Goal: Task Accomplishment & Management: Manage account settings

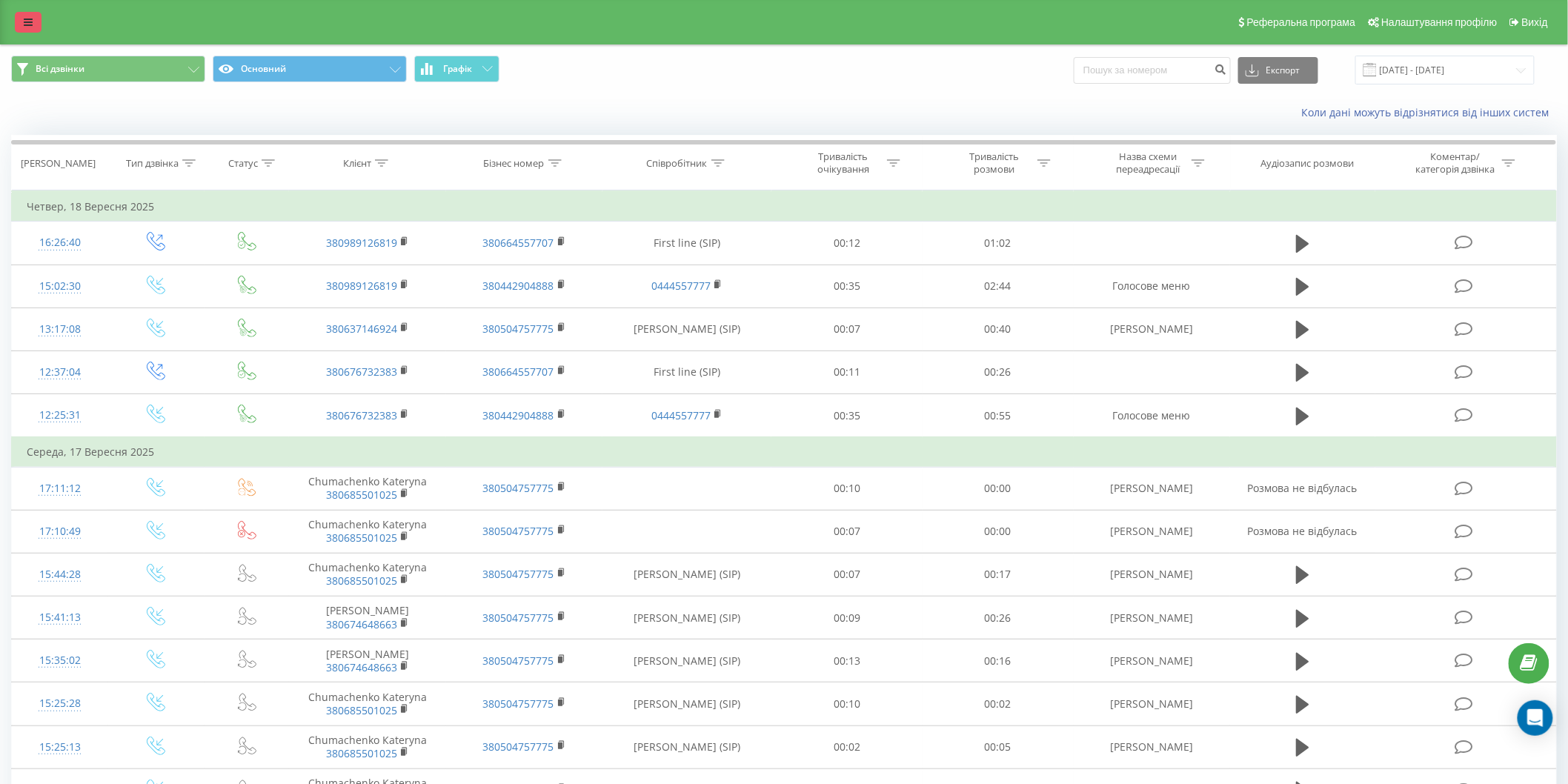
click at [17, 26] on link at bounding box center [29, 22] width 27 height 21
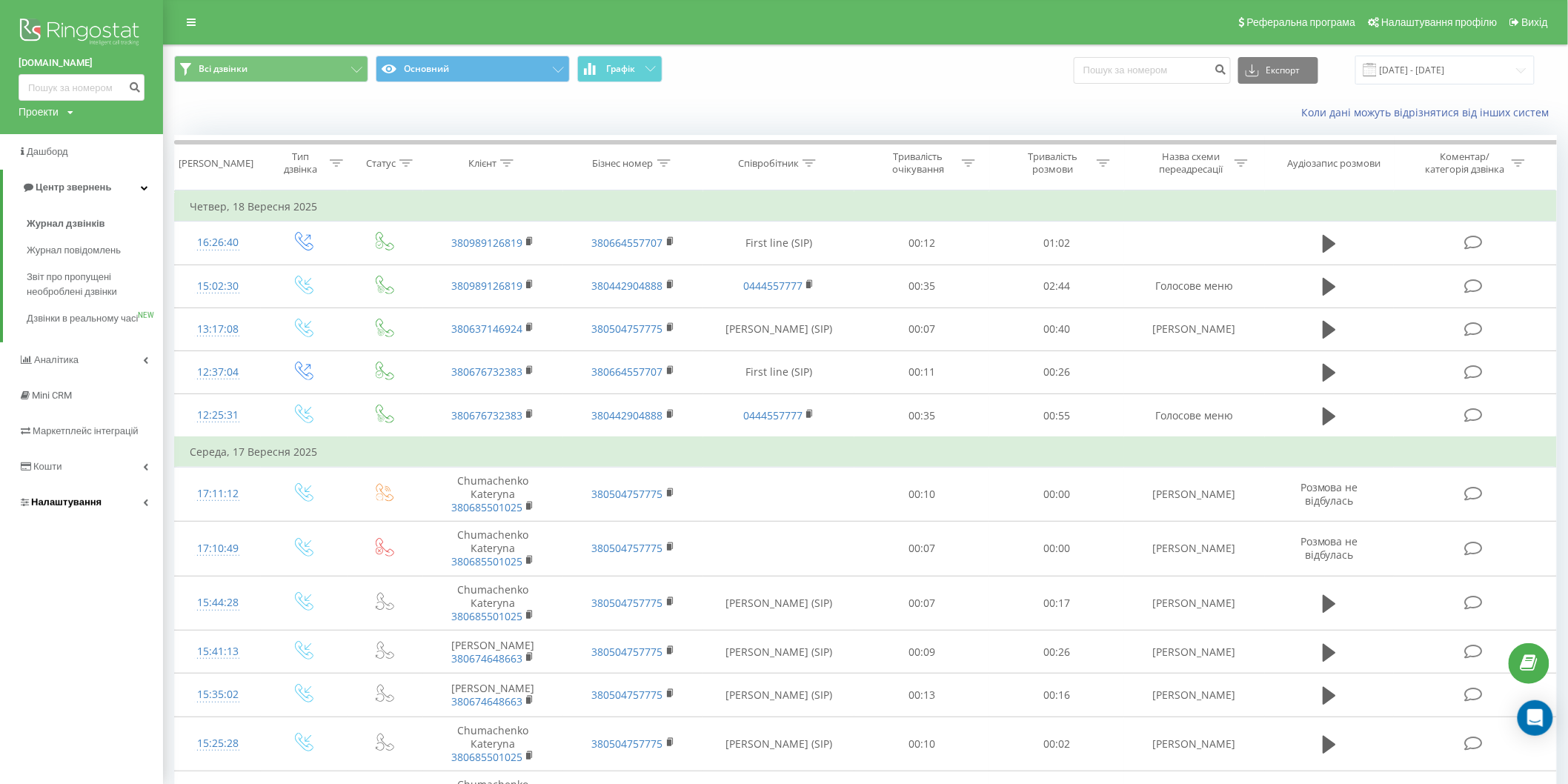
click at [90, 508] on span "Налаштування" at bounding box center [66, 502] width 71 height 11
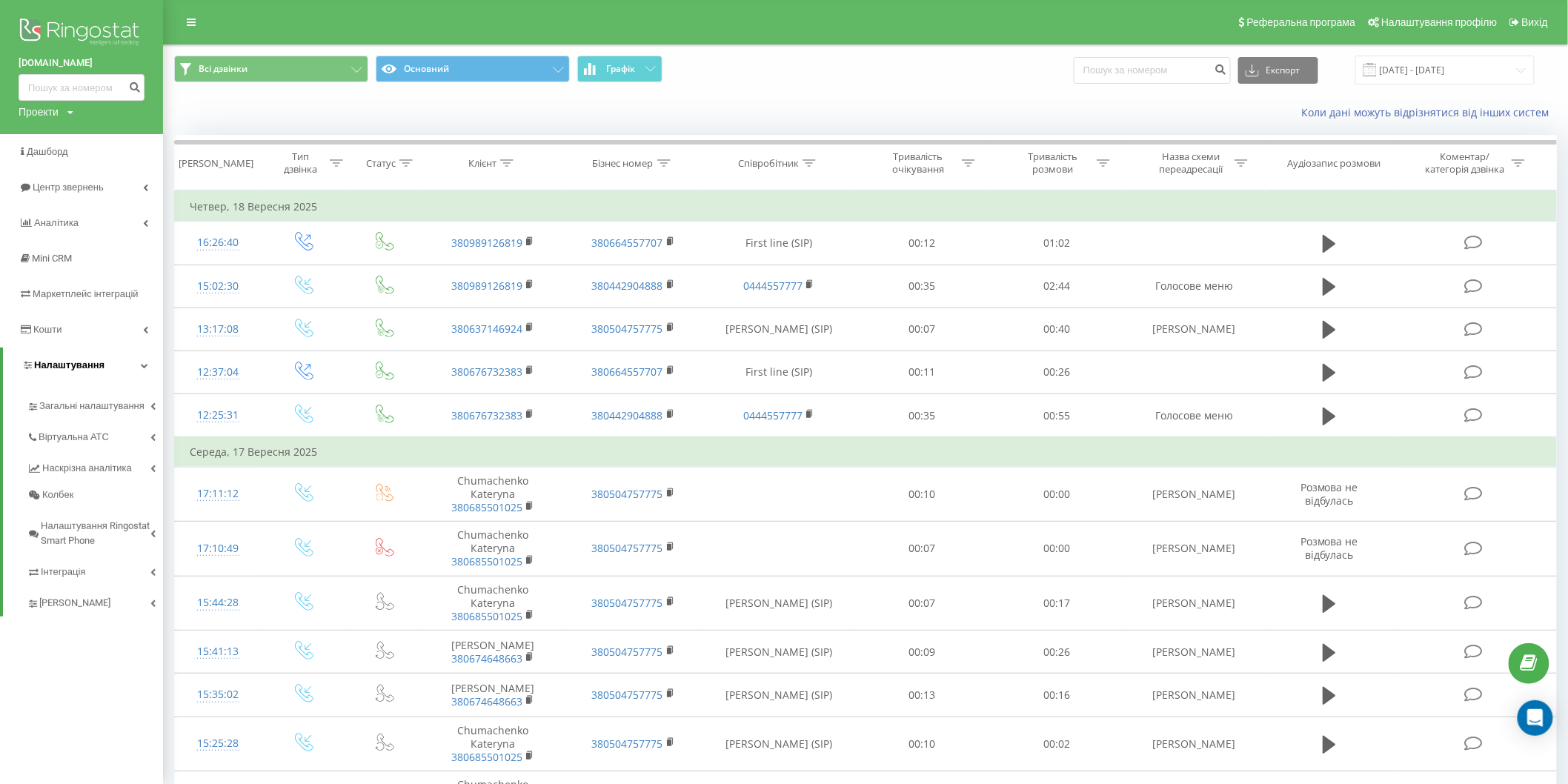
click at [90, 359] on span "Налаштування" at bounding box center [63, 365] width 83 height 15
click at [75, 367] on span "Налаштування" at bounding box center [66, 365] width 71 height 11
click at [107, 402] on span "Загальні налаштування" at bounding box center [95, 413] width 111 height 29
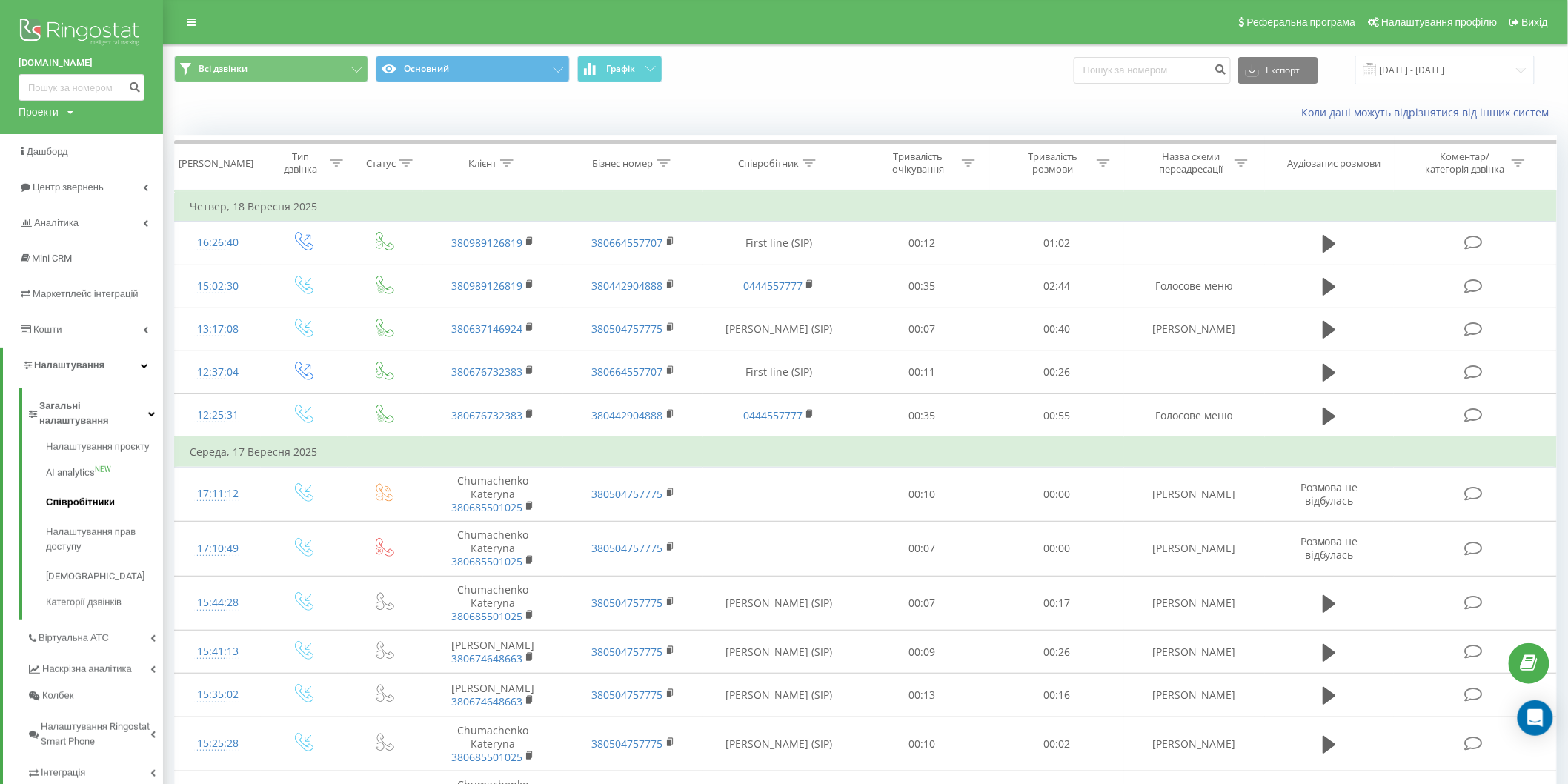
click at [102, 495] on span "Співробітники" at bounding box center [80, 502] width 69 height 15
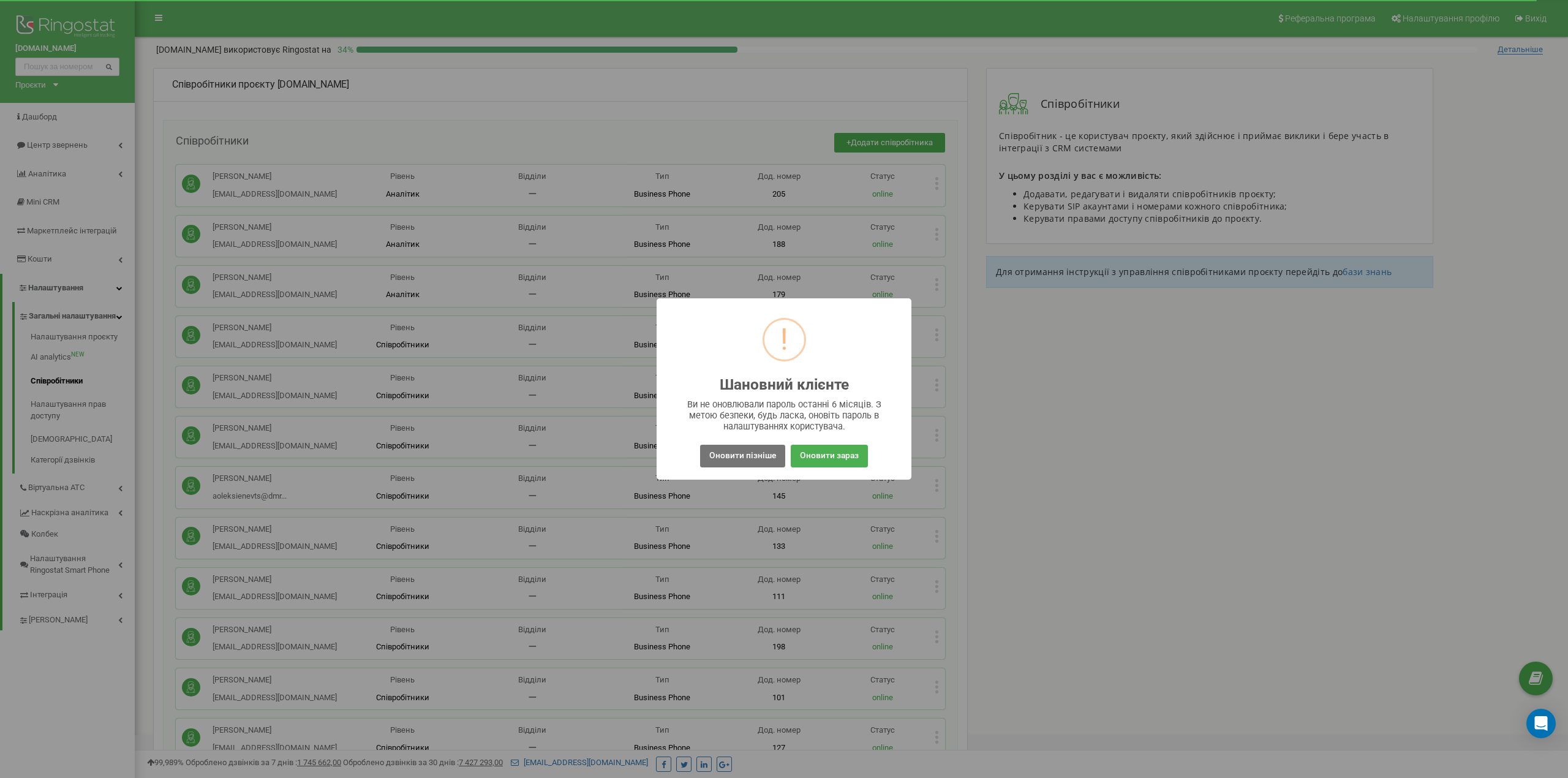
click at [1213, 429] on div "! Шановний клієнте × Ви не оновлювали пароль останні 6 місяців. З метою безпеки…" at bounding box center [784, 389] width 1568 height 778
click at [751, 459] on button "Оновити пізніше" at bounding box center [743, 456] width 85 height 23
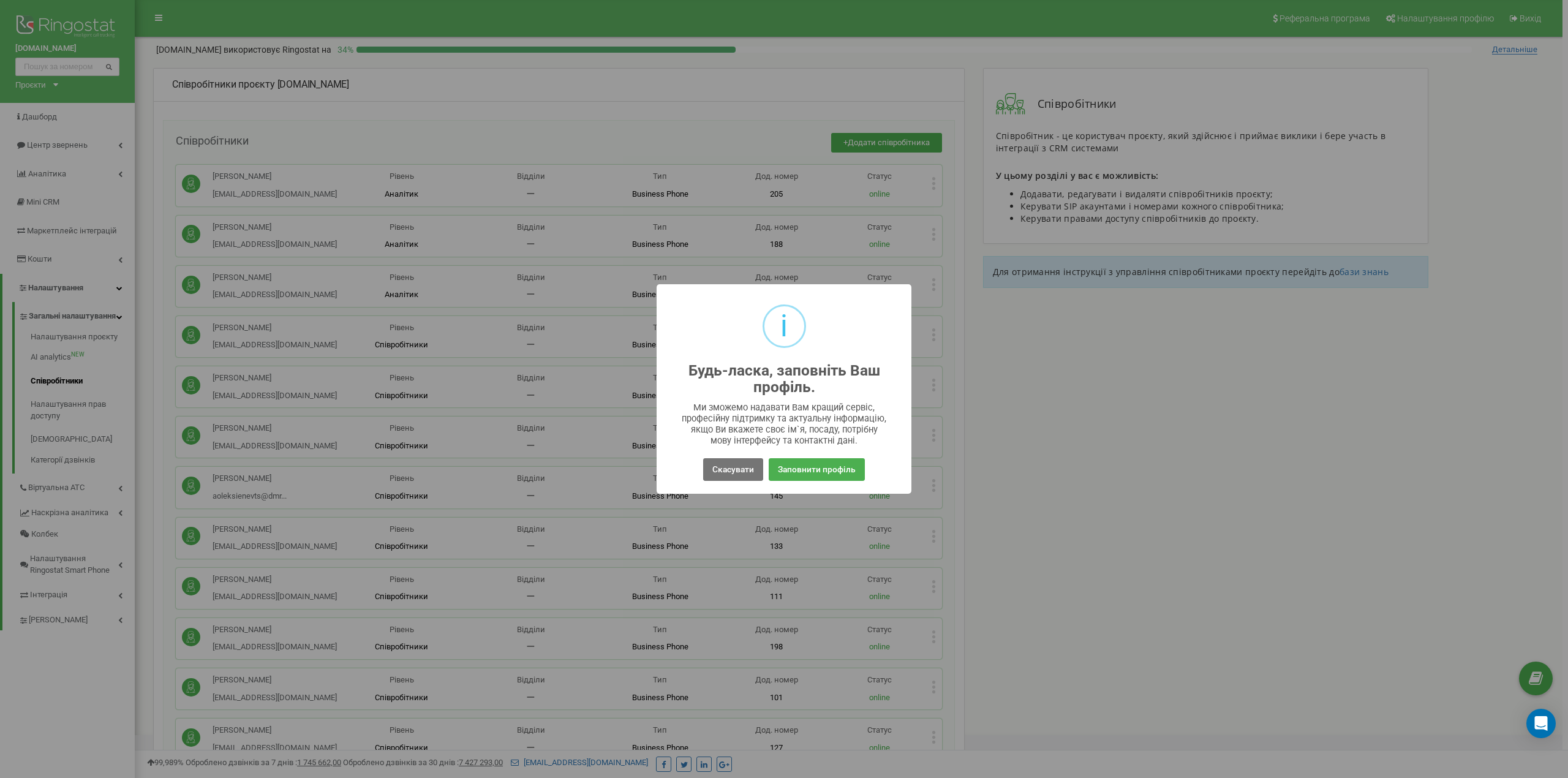
click at [739, 456] on div "Скасувати No Заповнити профіль" at bounding box center [784, 470] width 235 height 28
click at [735, 467] on button "Скасувати" at bounding box center [733, 470] width 60 height 23
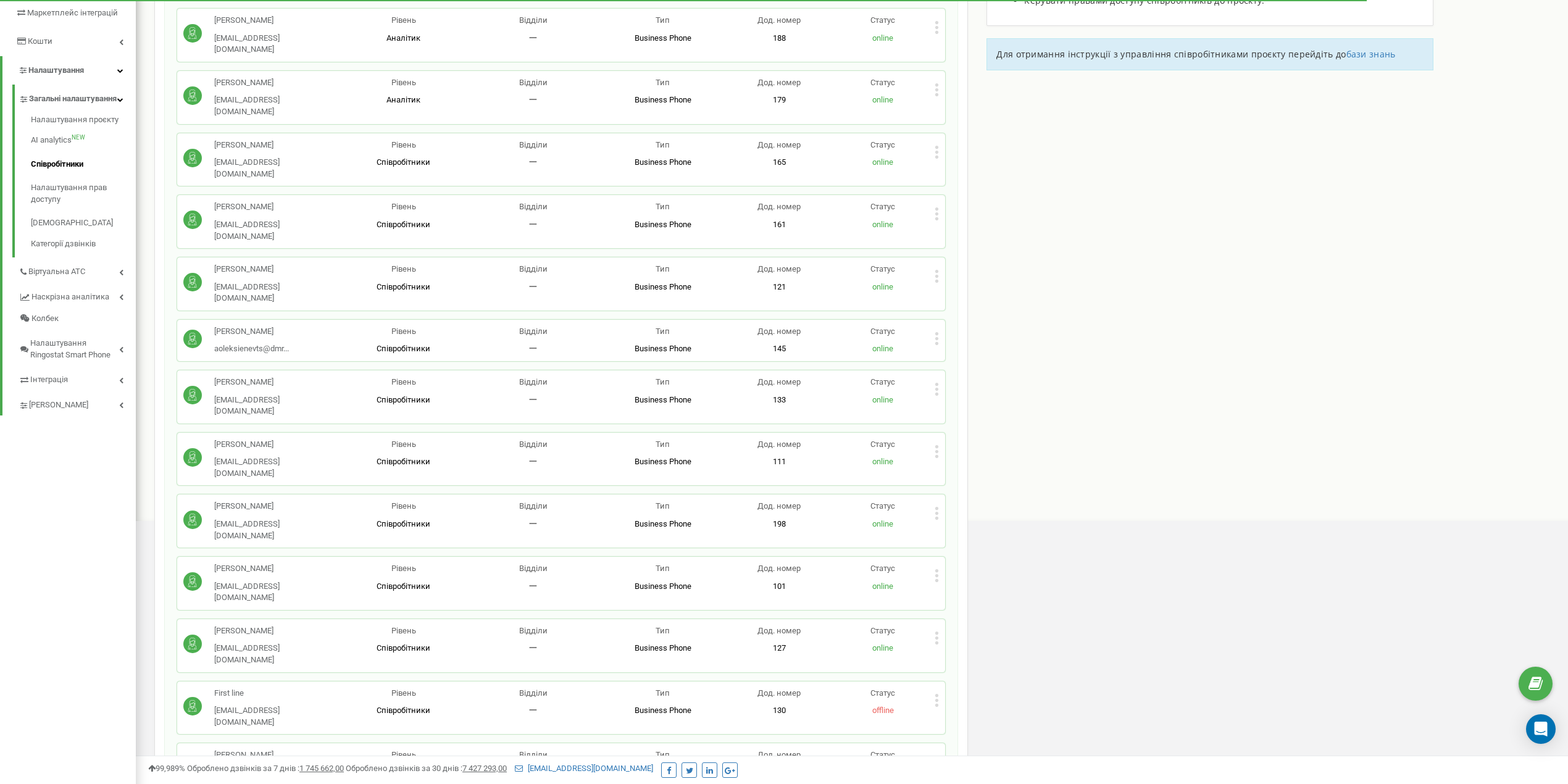
scroll to position [329, 0]
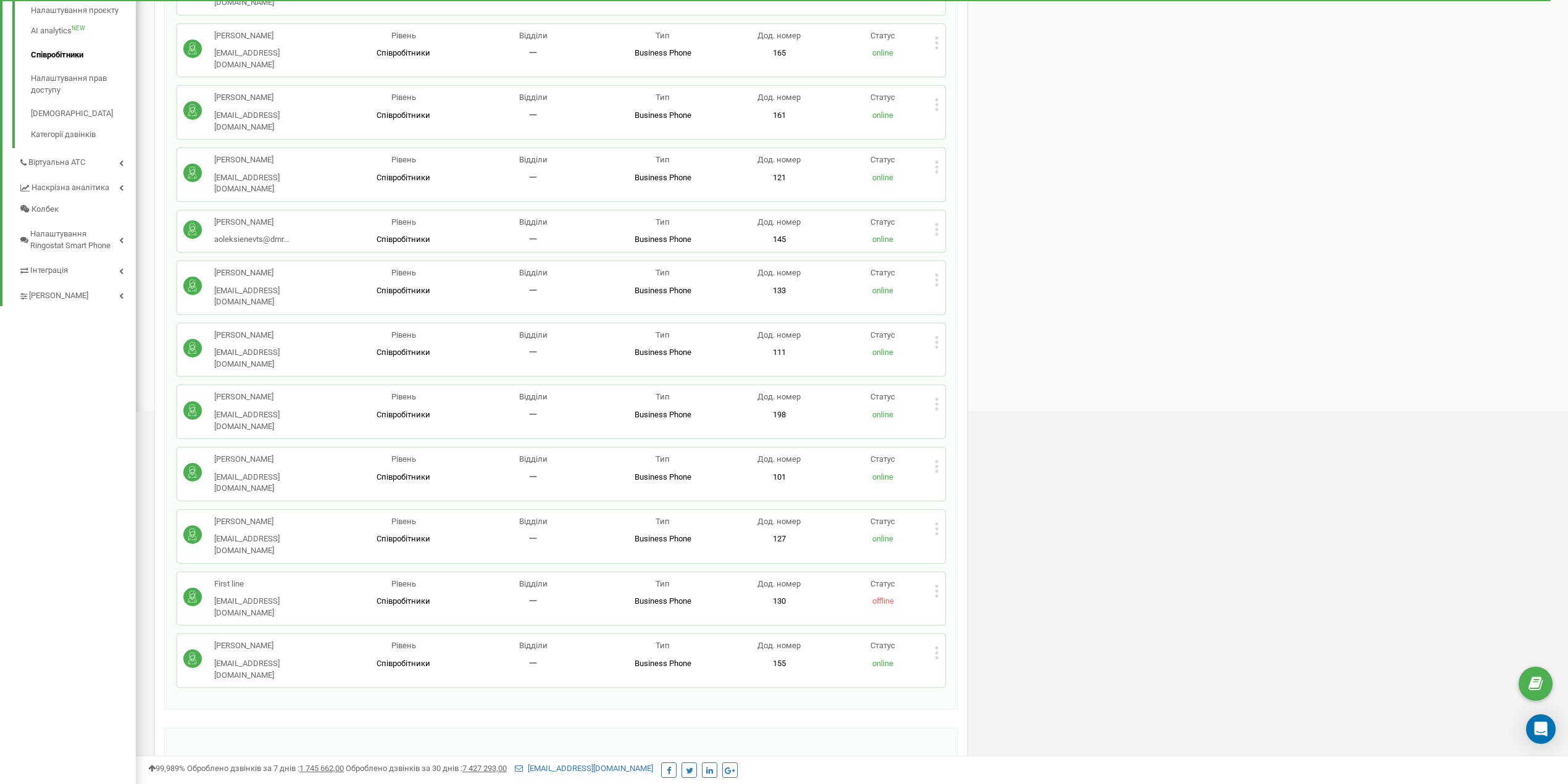
click at [355, 110] on p "Співробітники" at bounding box center [404, 116] width 130 height 12
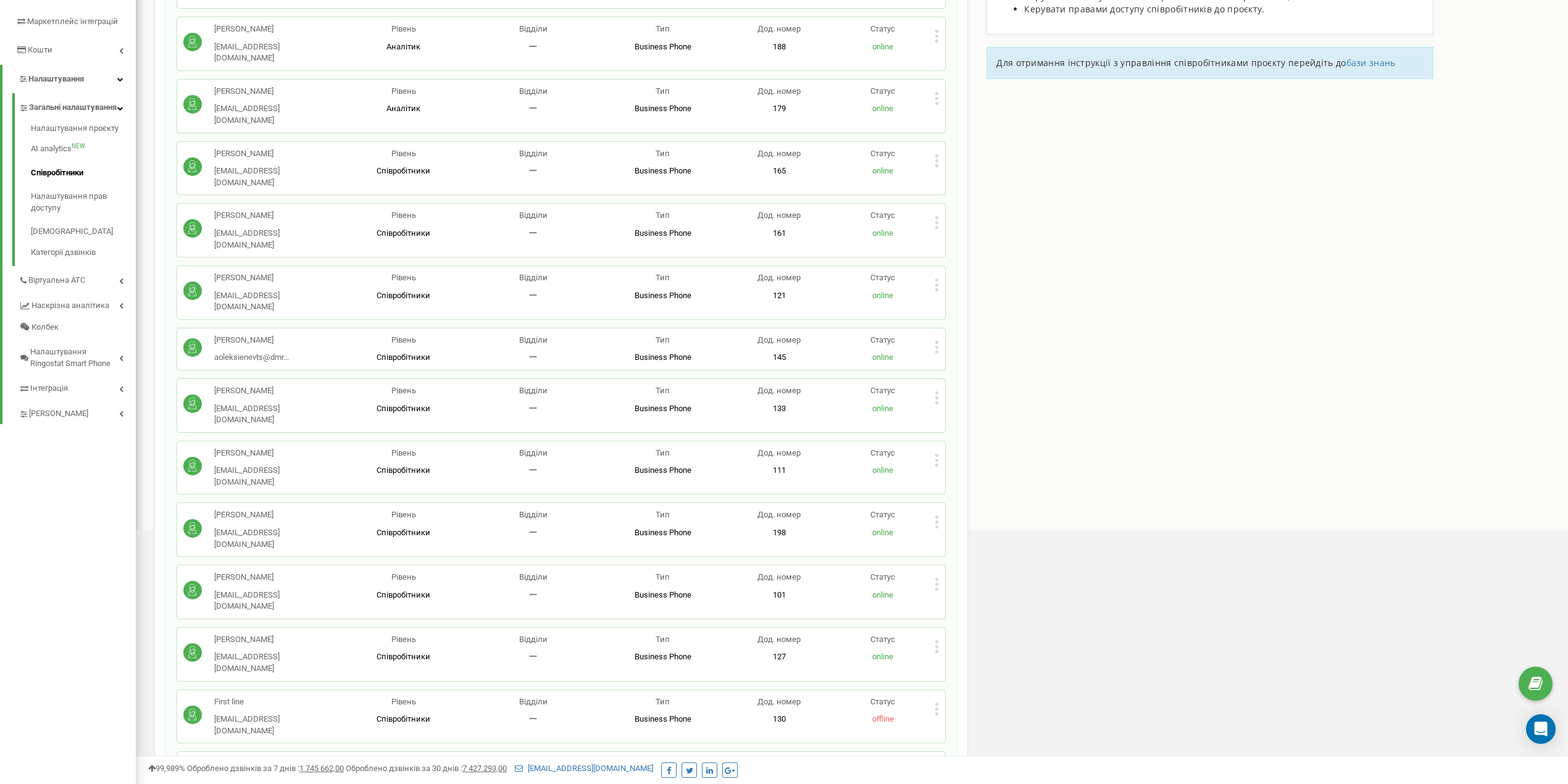
scroll to position [0, 0]
